Goal: Find contact information: Find contact information

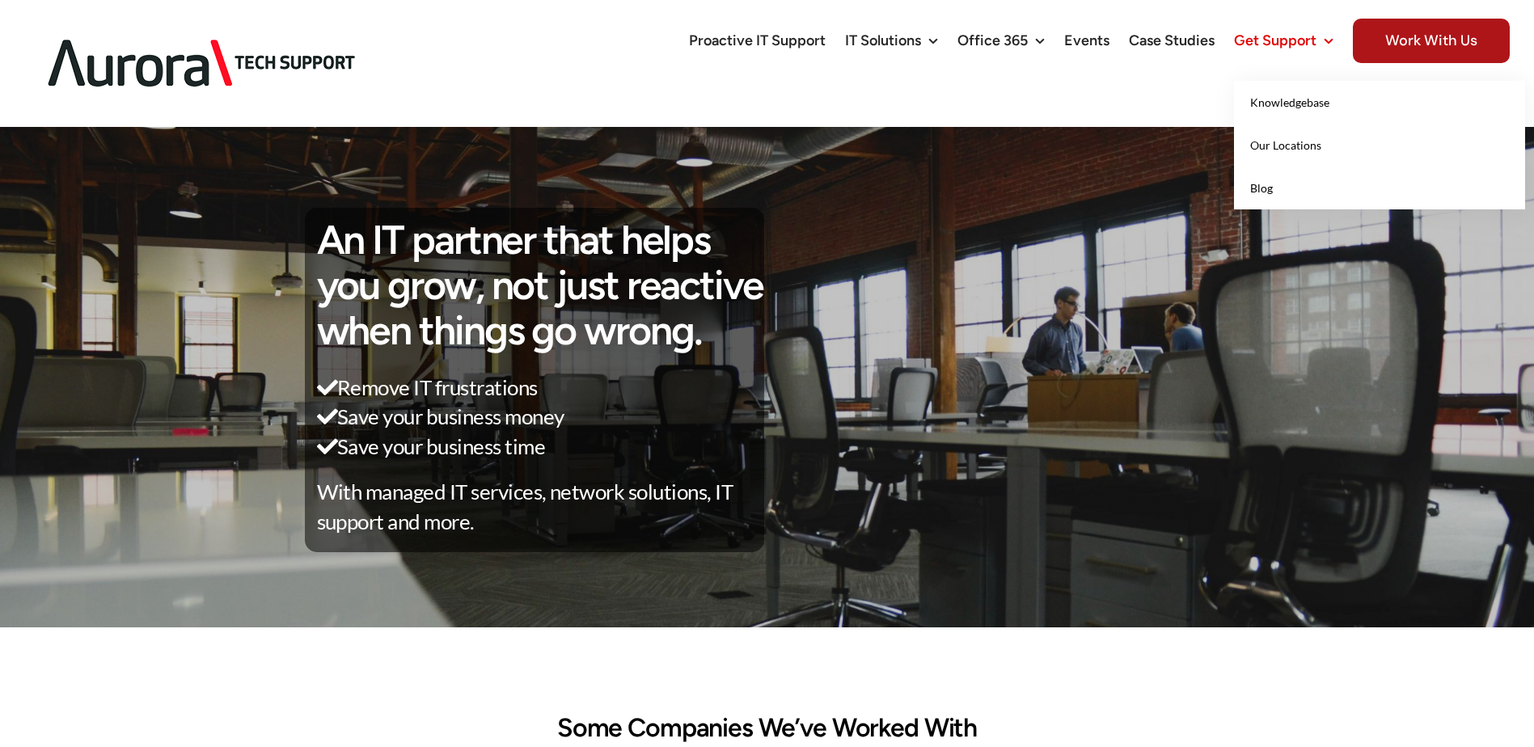
click at [1292, 37] on span "Get Support" at bounding box center [1275, 40] width 82 height 15
click at [1276, 34] on span "Get Support" at bounding box center [1275, 40] width 82 height 15
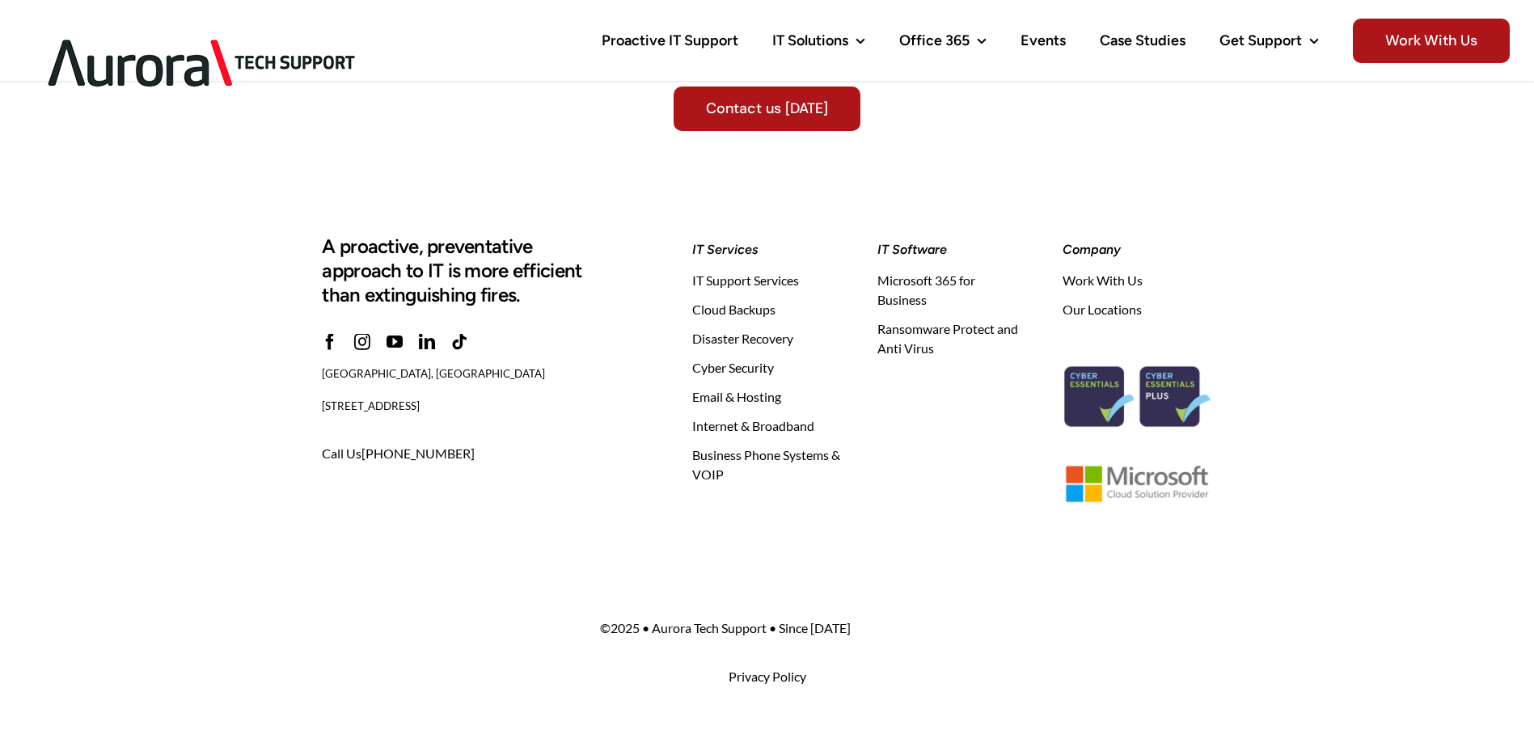
scroll to position [5096, 0]
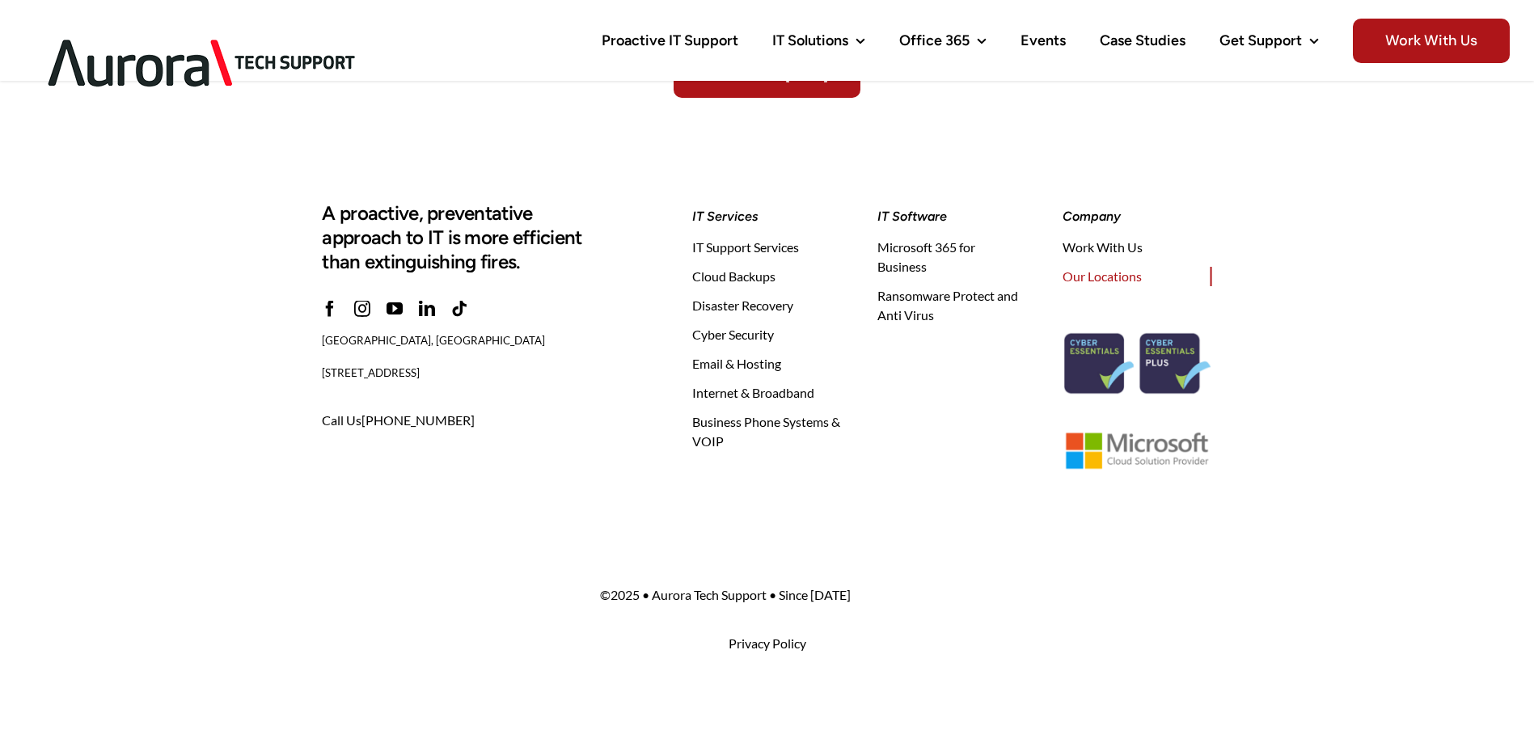
click at [1090, 275] on span "Our Locations" at bounding box center [1102, 276] width 79 height 19
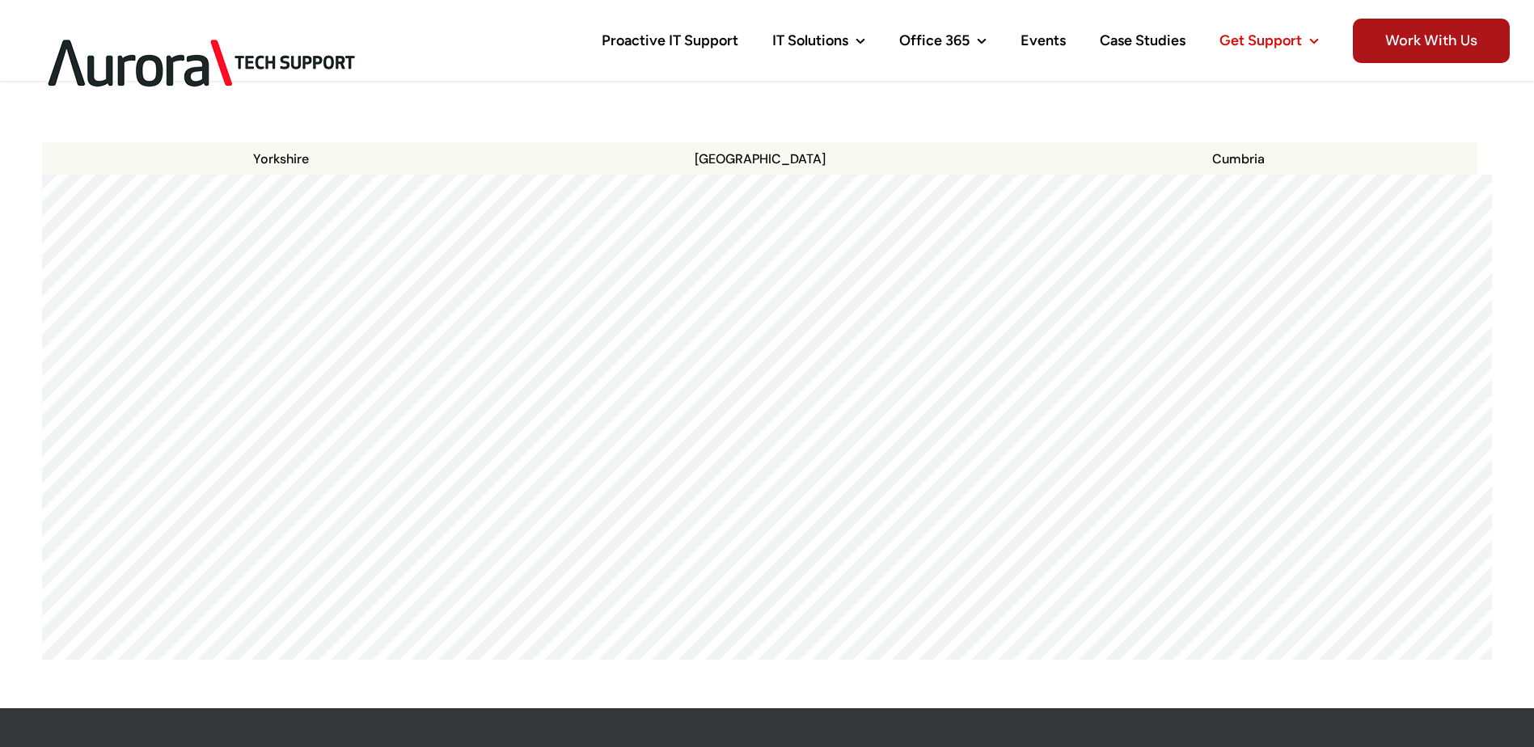
scroll to position [243, 0]
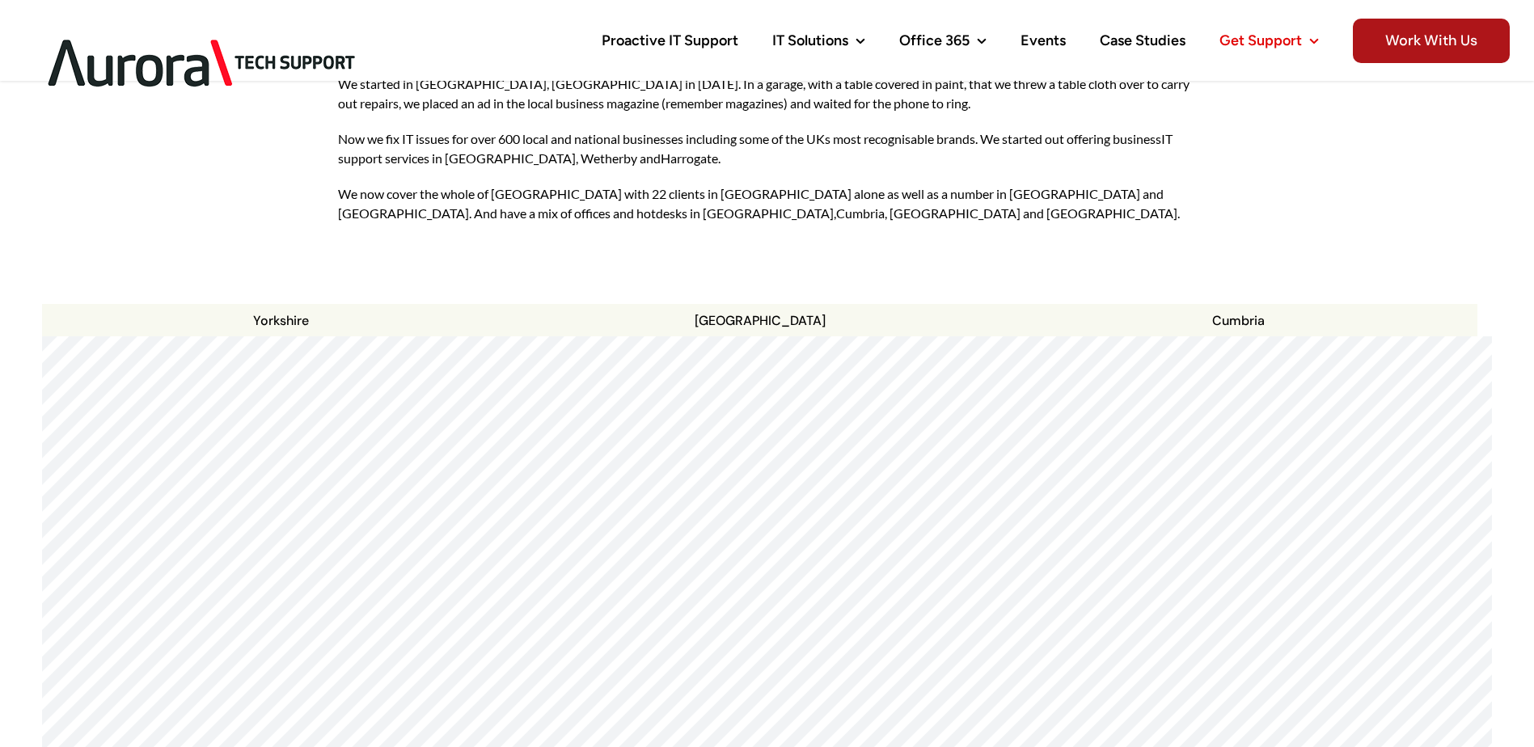
click at [772, 336] on div at bounding box center [767, 336] width 1450 height 0
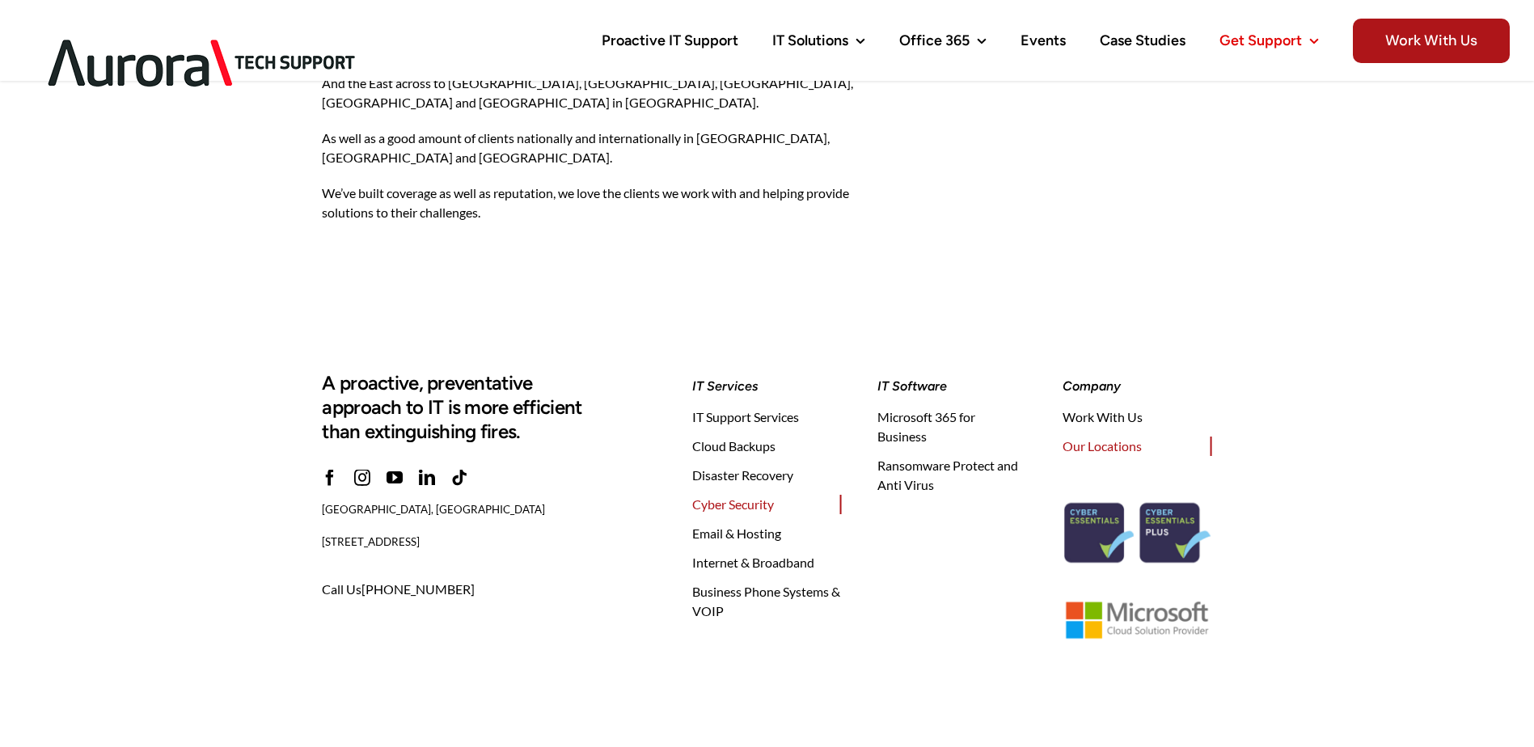
scroll to position [1741, 0]
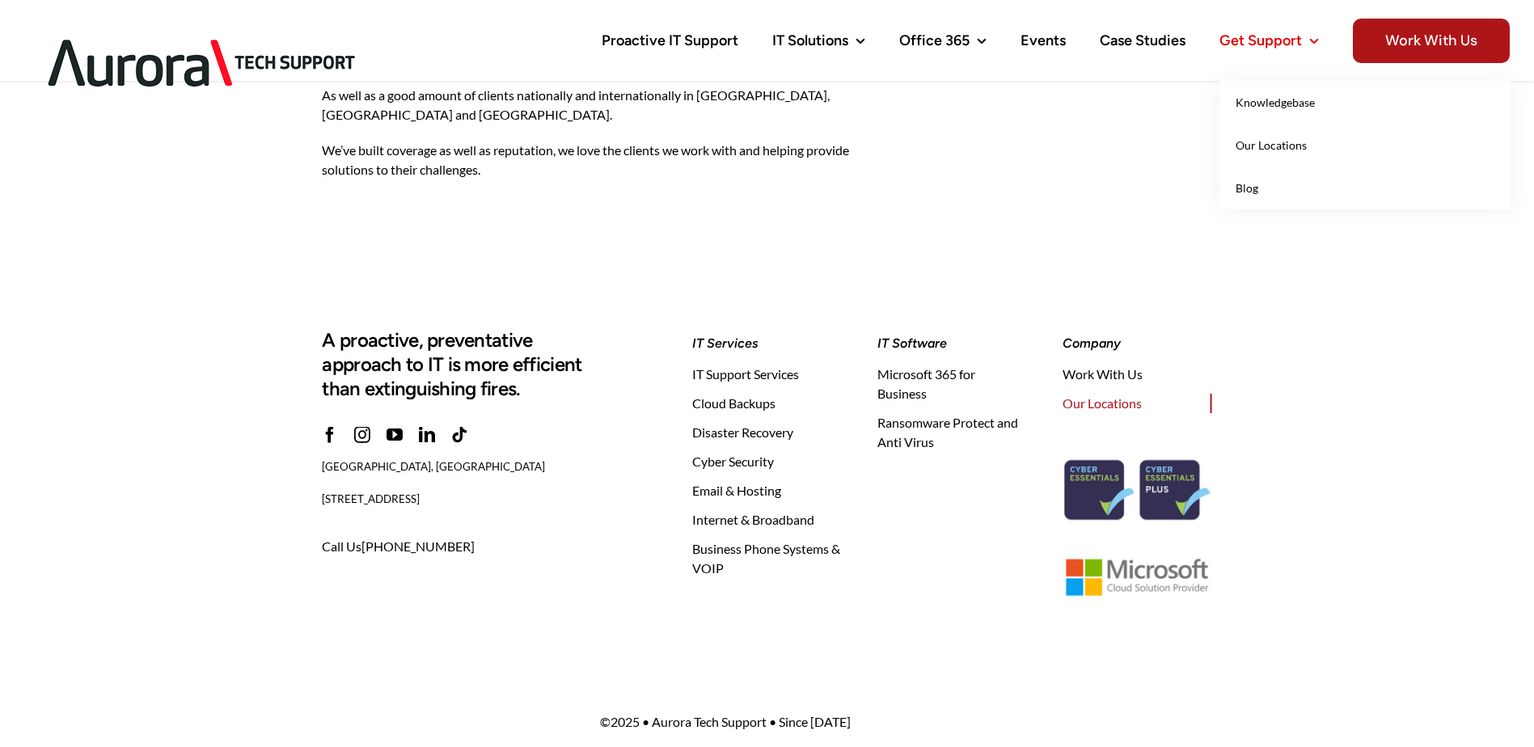
click at [1258, 109] on link "Knowledgebase" at bounding box center [1365, 102] width 291 height 43
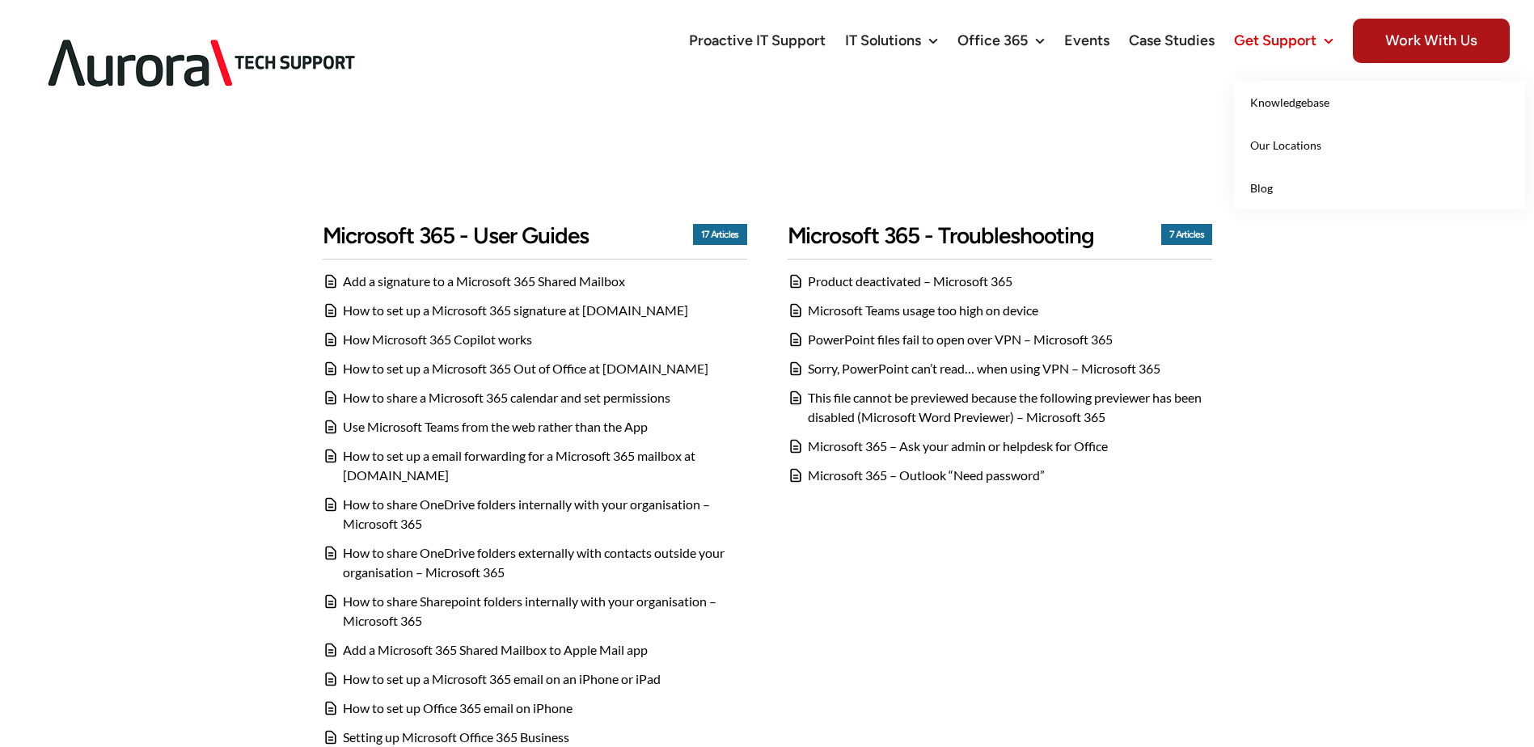
click at [1300, 147] on span "Our Locations" at bounding box center [1285, 145] width 71 height 14
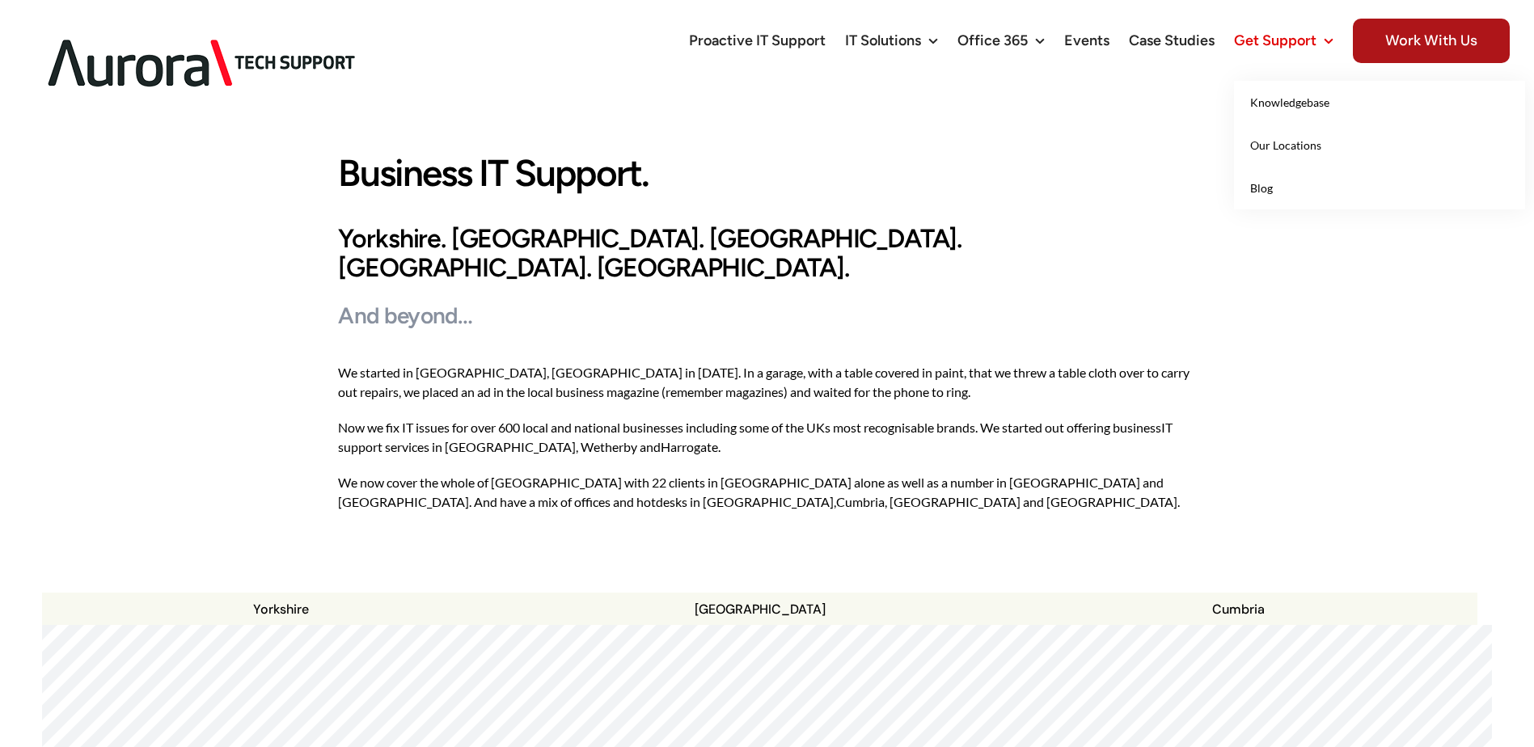
click at [1285, 182] on link "Blog" at bounding box center [1379, 188] width 291 height 43
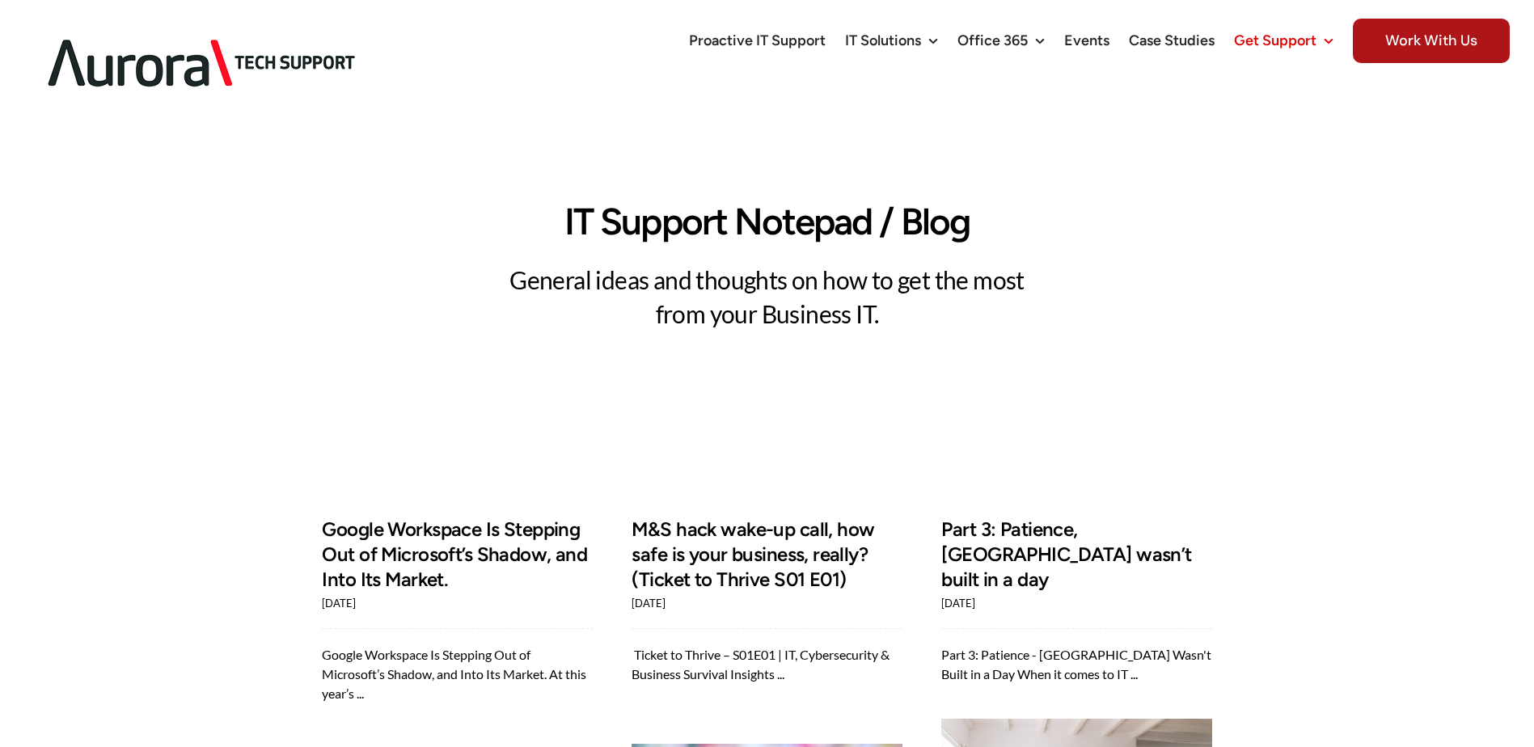
click at [82, 36] on img at bounding box center [202, 63] width 356 height 101
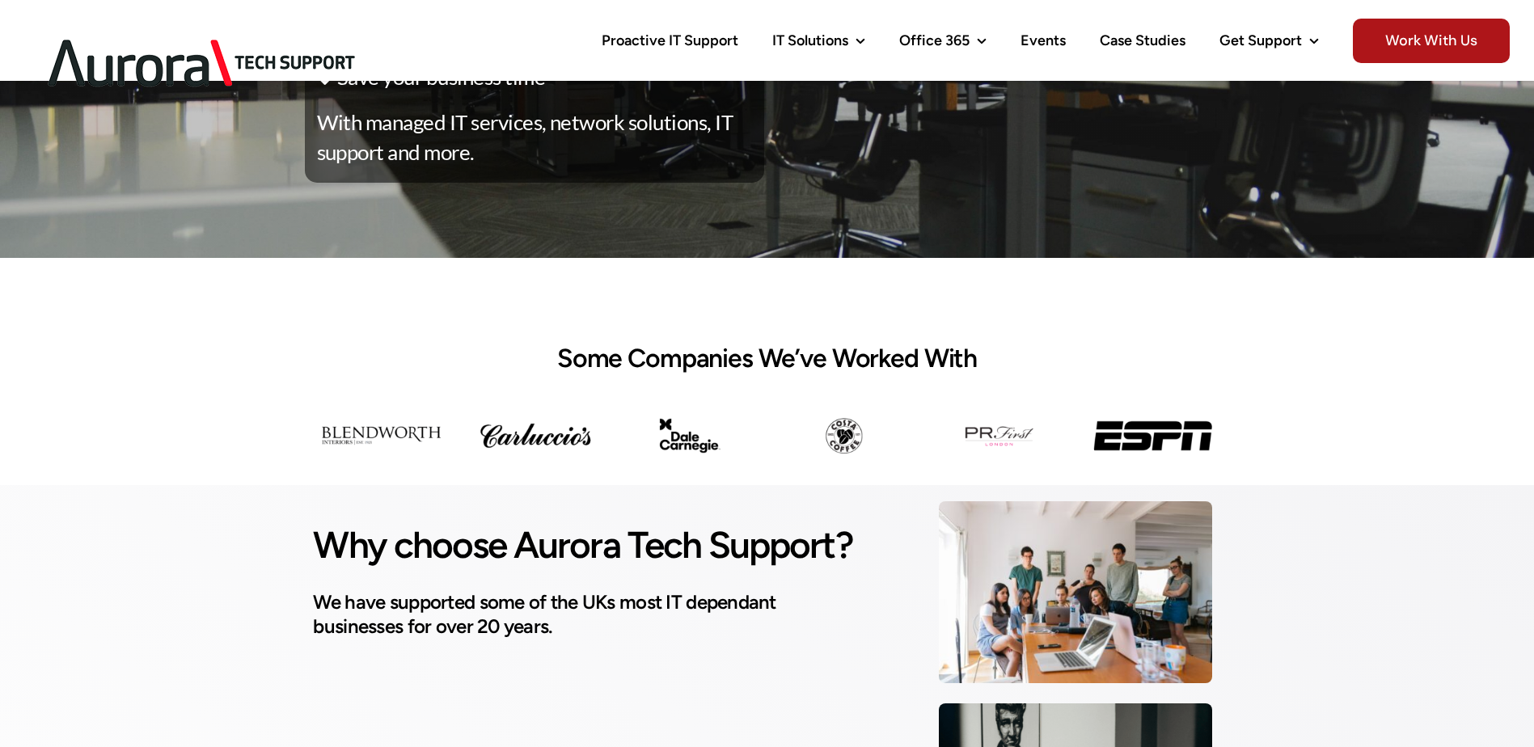
scroll to position [566, 0]
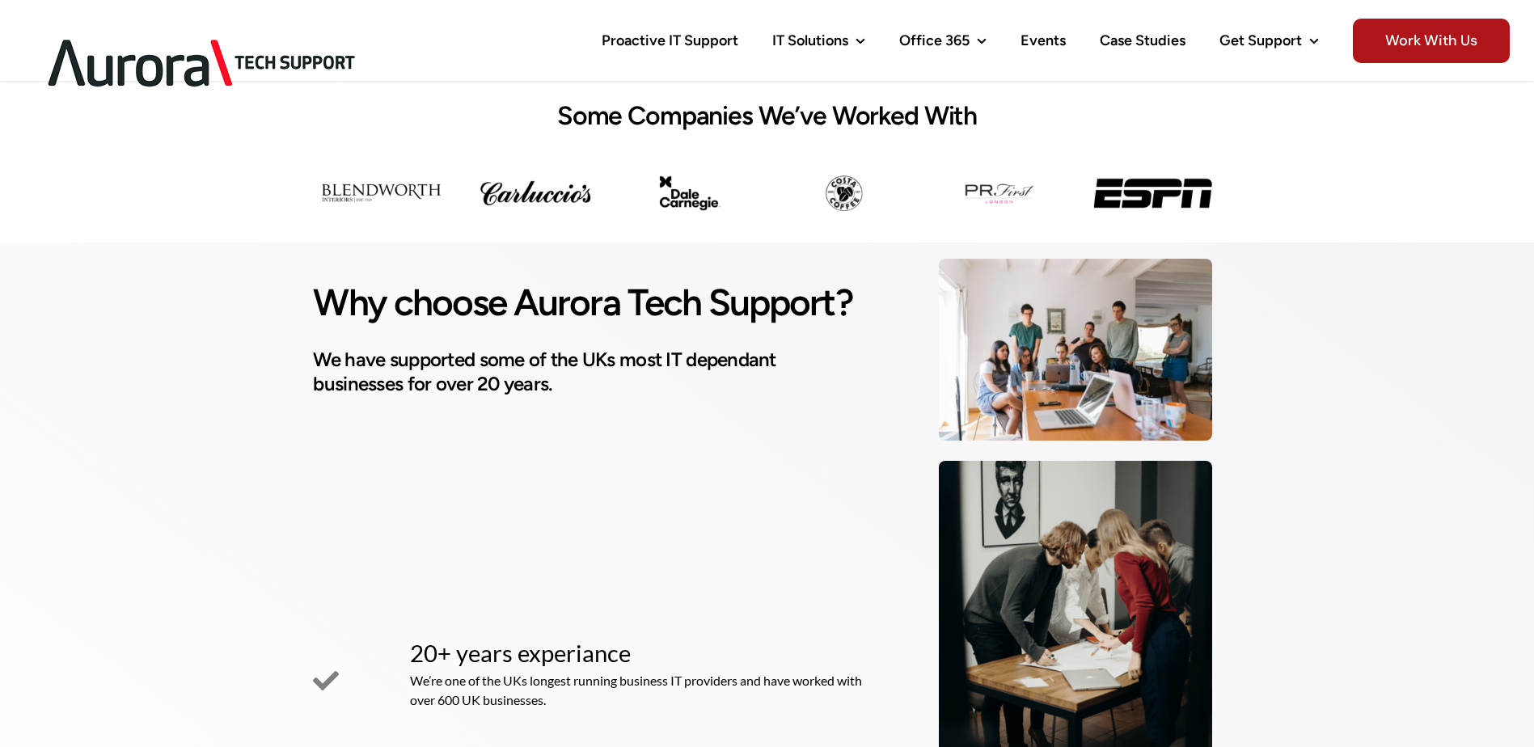
click at [808, 482] on center at bounding box center [591, 514] width 556 height 209
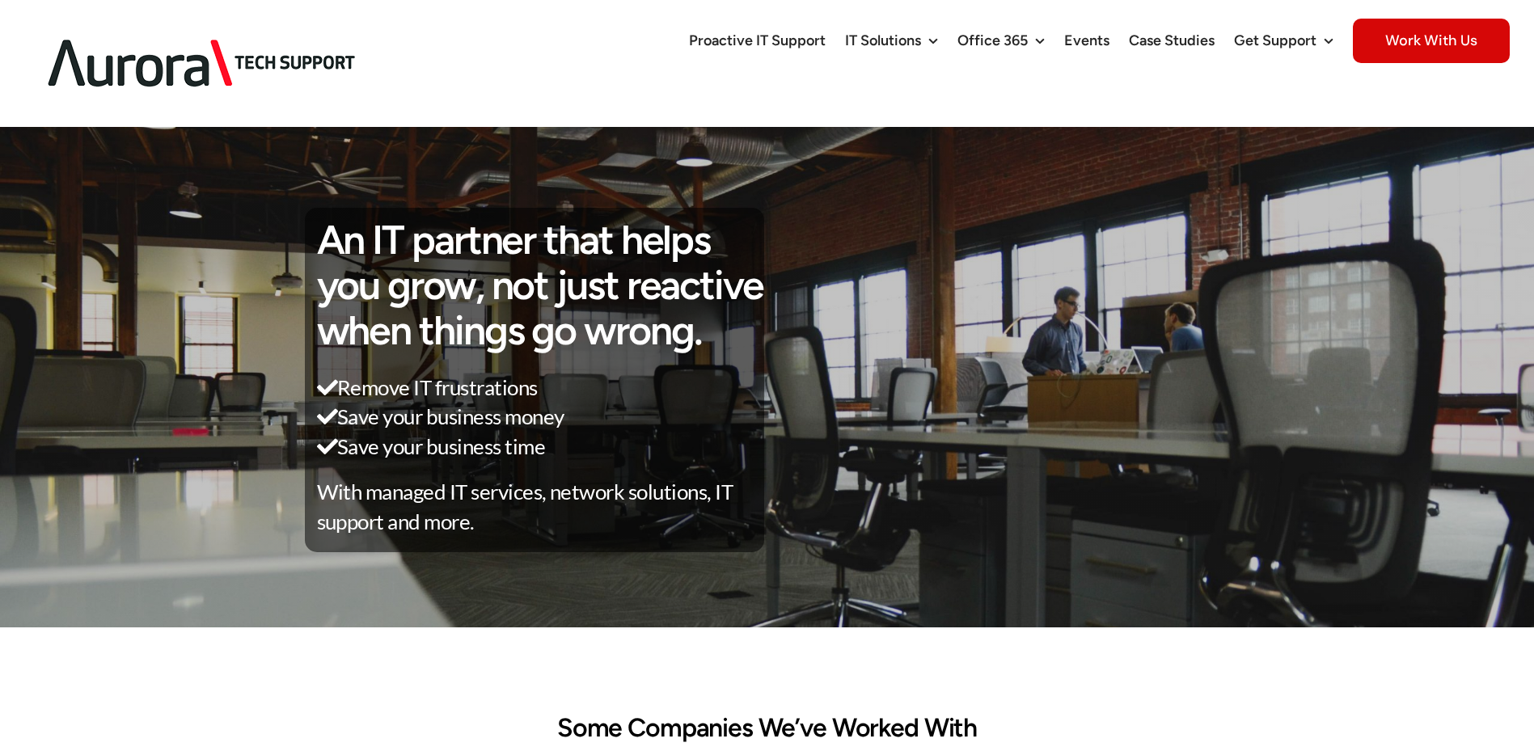
click at [1430, 41] on span "Work With Us" at bounding box center [1431, 41] width 157 height 44
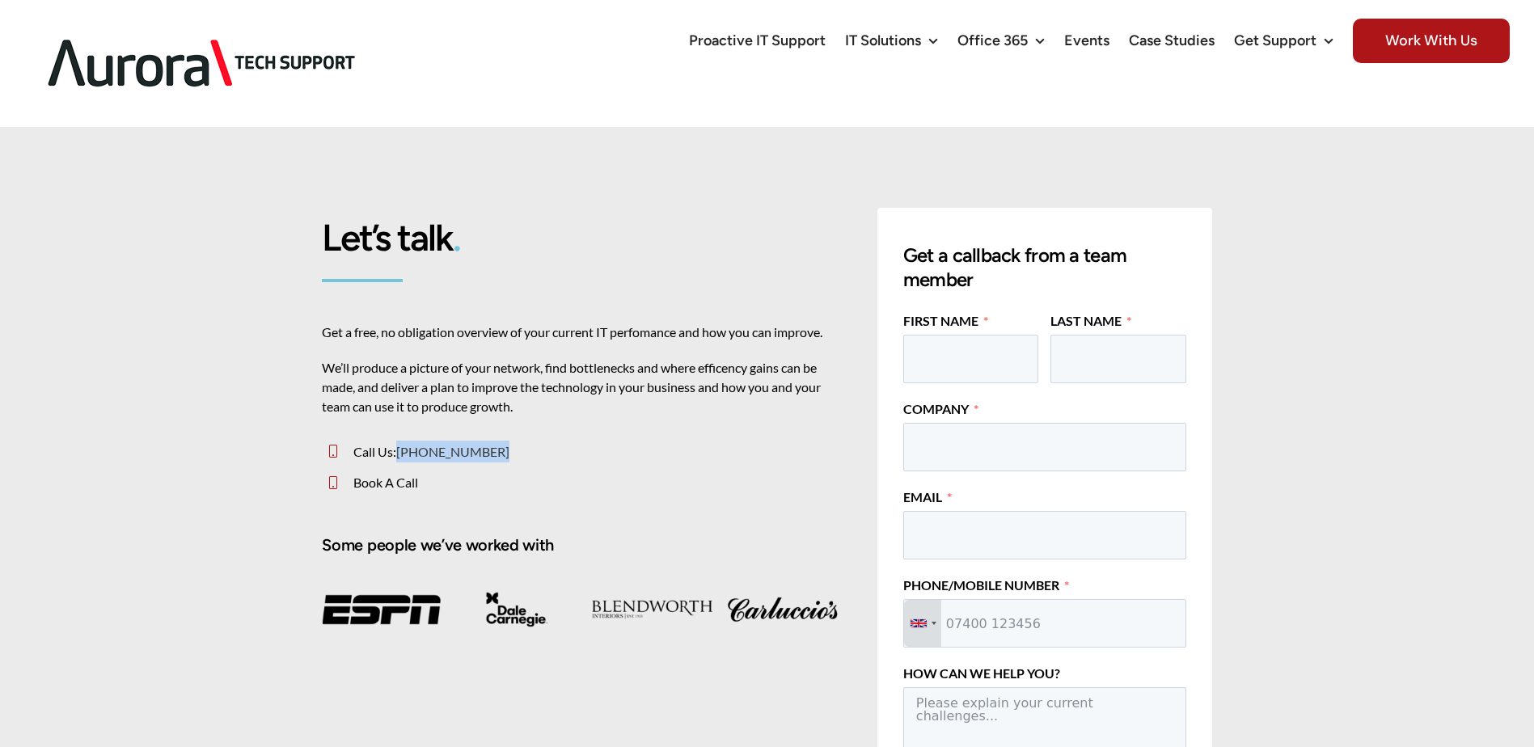
drag, startPoint x: 498, startPoint y: 408, endPoint x: 399, endPoint y: 410, distance: 99.5
click at [399, 441] on p "Call Us: [PHONE_NUMBER]" at bounding box center [597, 452] width 488 height 22
copy span "[PHONE_NUMBER]"
